Goal: Book appointment/travel/reservation

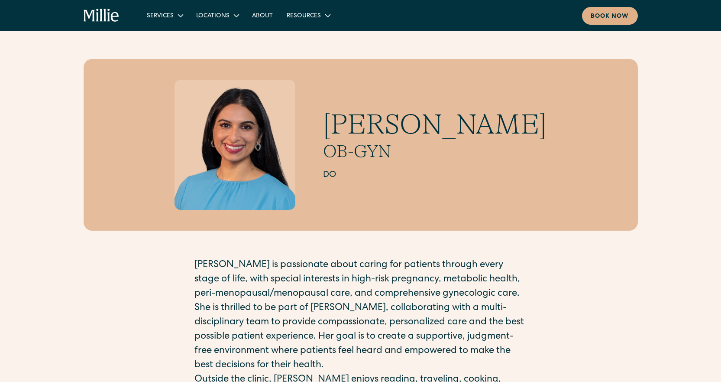
click at [266, 149] on img at bounding box center [235, 145] width 121 height 130
click at [259, 142] on img at bounding box center [235, 145] width 121 height 130
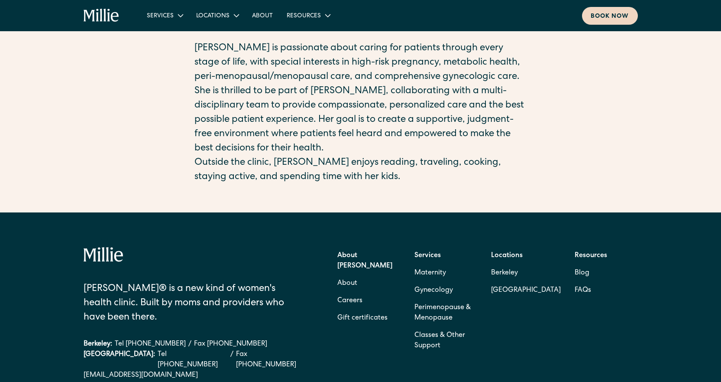
scroll to position [173, 0]
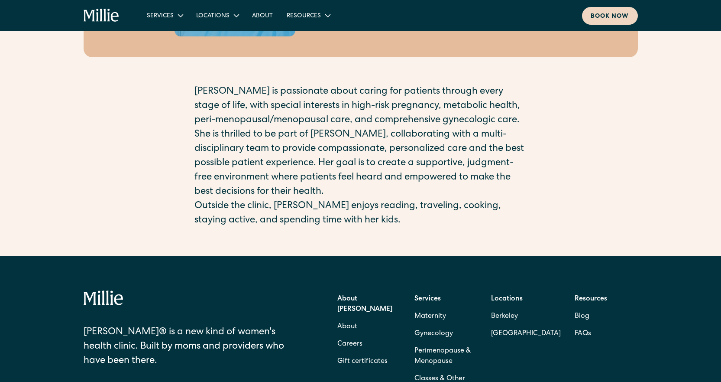
click at [608, 16] on div "Book now" at bounding box center [610, 16] width 39 height 9
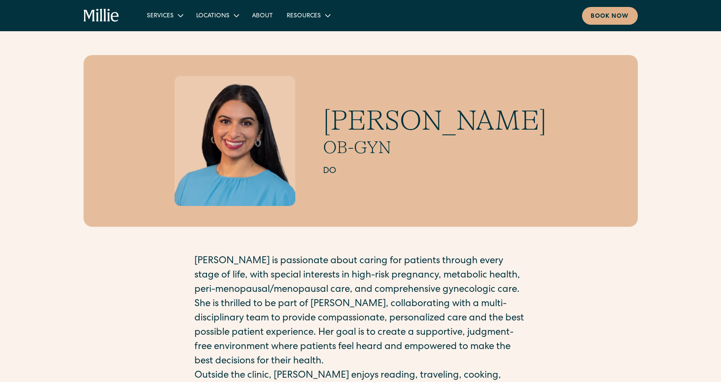
scroll to position [0, 0]
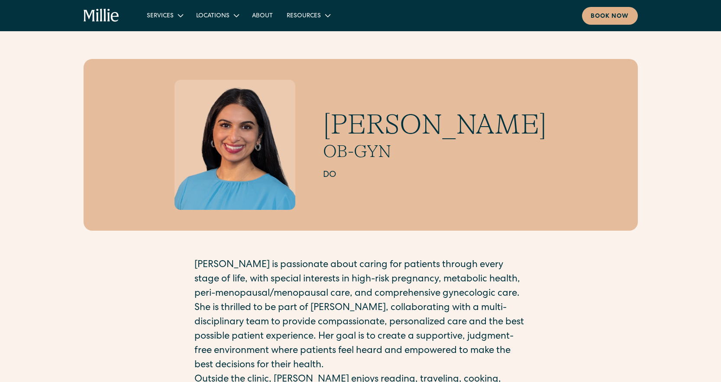
click at [274, 139] on img at bounding box center [235, 145] width 121 height 130
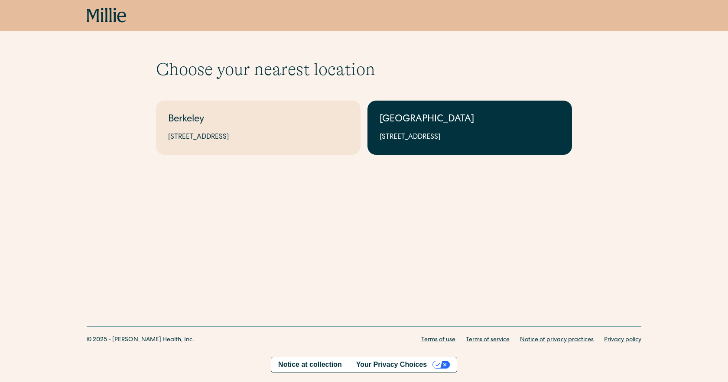
click at [449, 132] on div "1471 Saratoga Ave, Suite 101, San Jose, CA 95129" at bounding box center [470, 137] width 180 height 10
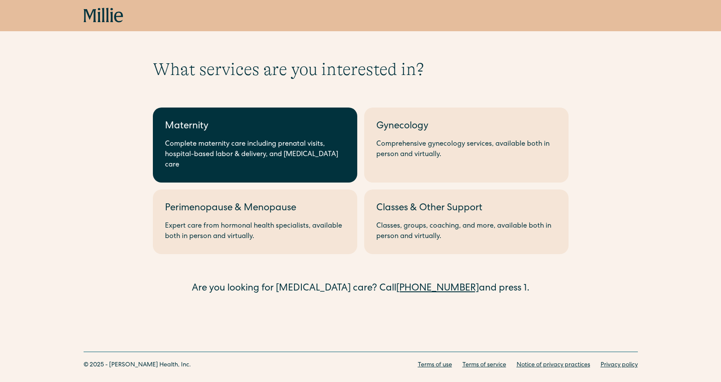
click at [238, 131] on div "Maternity" at bounding box center [255, 127] width 180 height 14
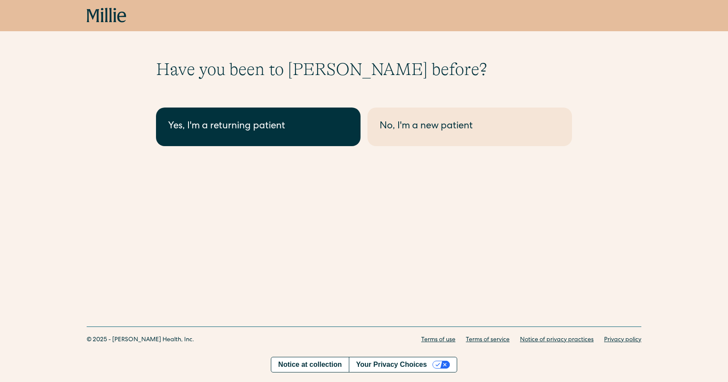
click at [295, 132] on div "Yes, I'm a returning patient" at bounding box center [258, 127] width 180 height 14
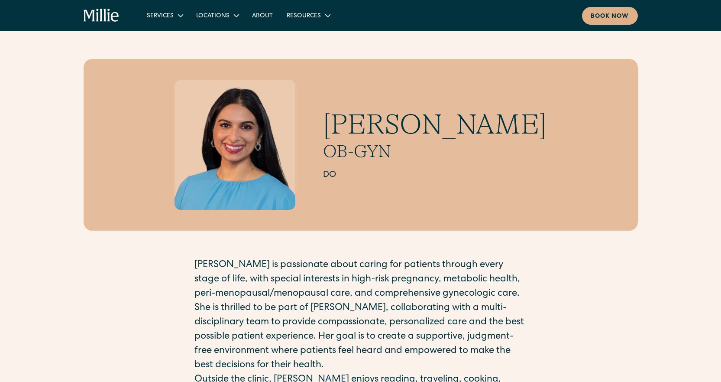
click at [265, 166] on img at bounding box center [235, 145] width 121 height 130
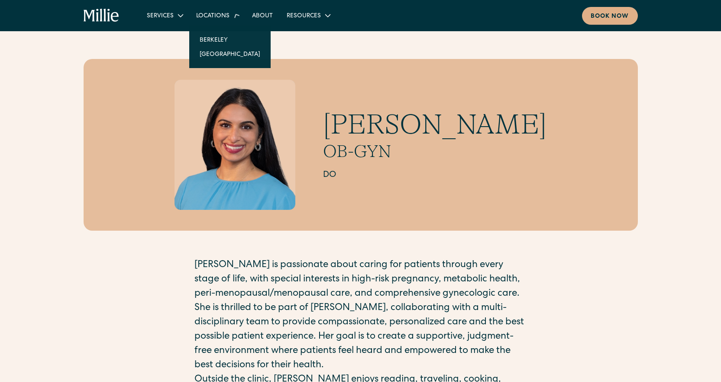
click at [232, 12] on icon at bounding box center [237, 15] width 14 height 14
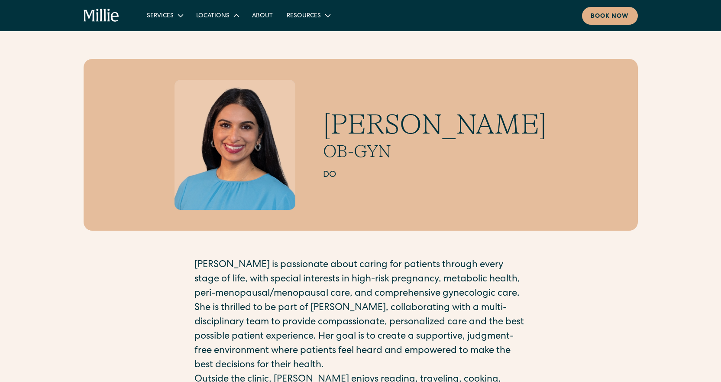
click at [232, 12] on icon at bounding box center [236, 15] width 10 height 10
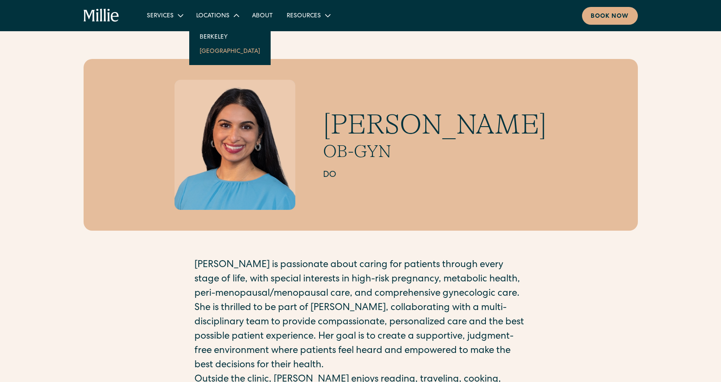
click at [221, 51] on link "[GEOGRAPHIC_DATA]" at bounding box center [230, 51] width 75 height 14
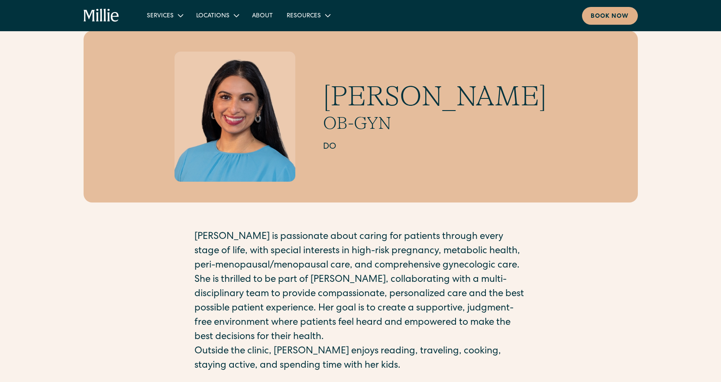
scroll to position [43, 0]
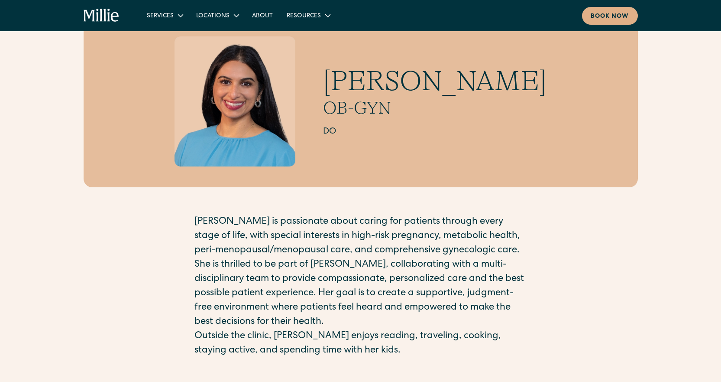
click at [276, 139] on img at bounding box center [235, 101] width 121 height 130
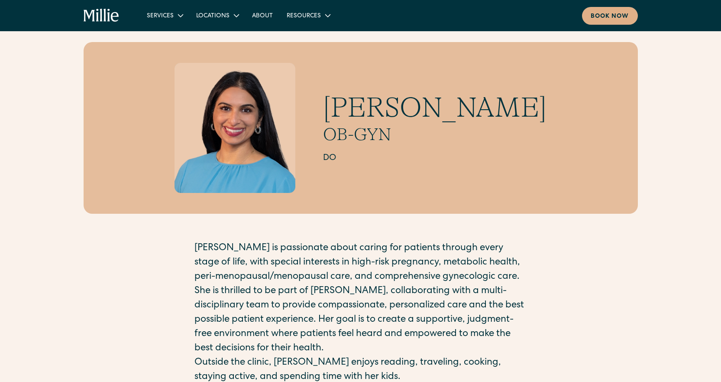
scroll to position [0, 0]
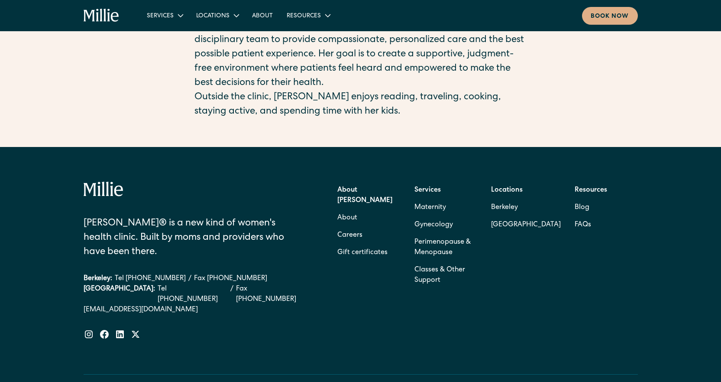
scroll to position [303, 0]
